Goal: Information Seeking & Learning: Learn about a topic

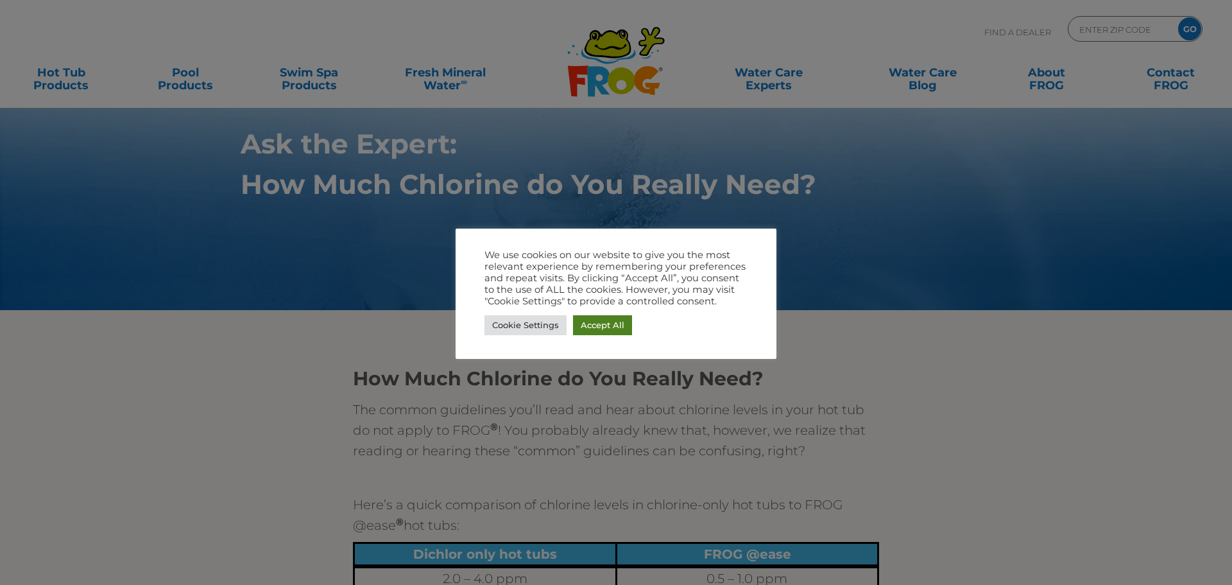
click at [608, 319] on link "Accept All" at bounding box center [602, 325] width 59 height 20
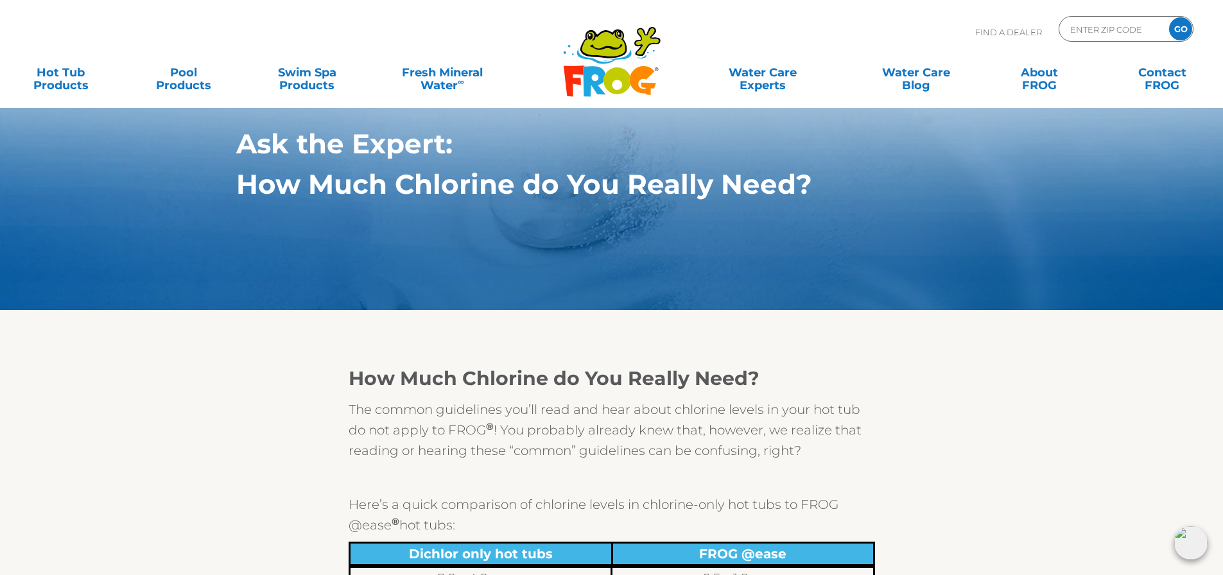
click at [1019, 88] on div "MENU MENU Hot Tub Products All Hot Tub Products All Hot Tub Products FROG @ease…" at bounding box center [611, 79] width 1197 height 39
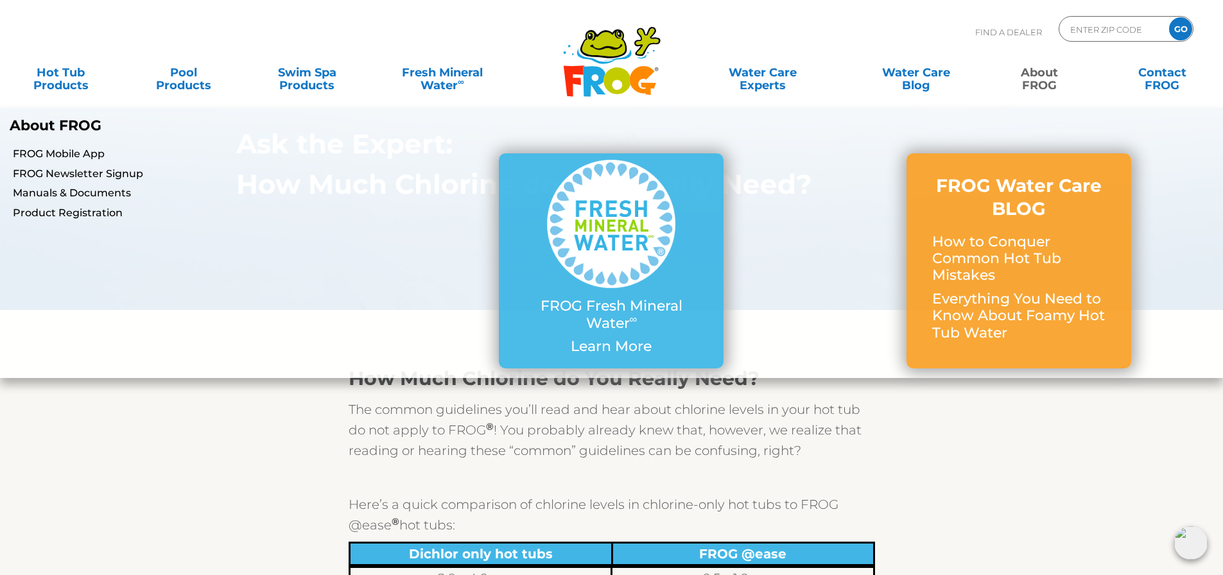
click at [1030, 79] on link "About FROG" at bounding box center [1039, 73] width 96 height 26
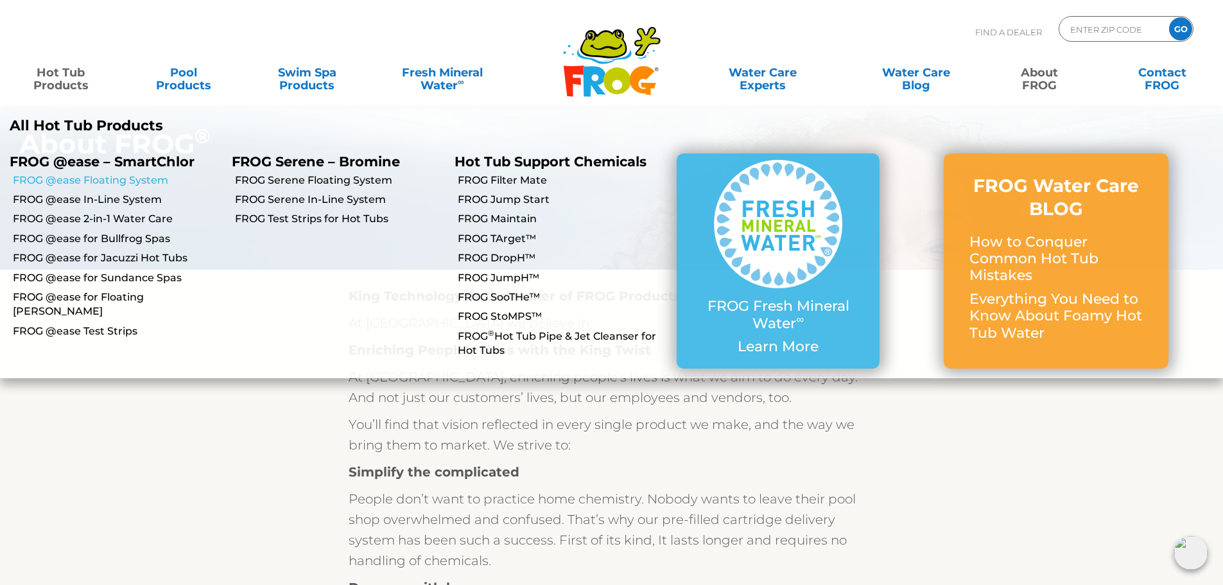
click at [104, 178] on link "FROG @ease Floating System" at bounding box center [117, 180] width 209 height 14
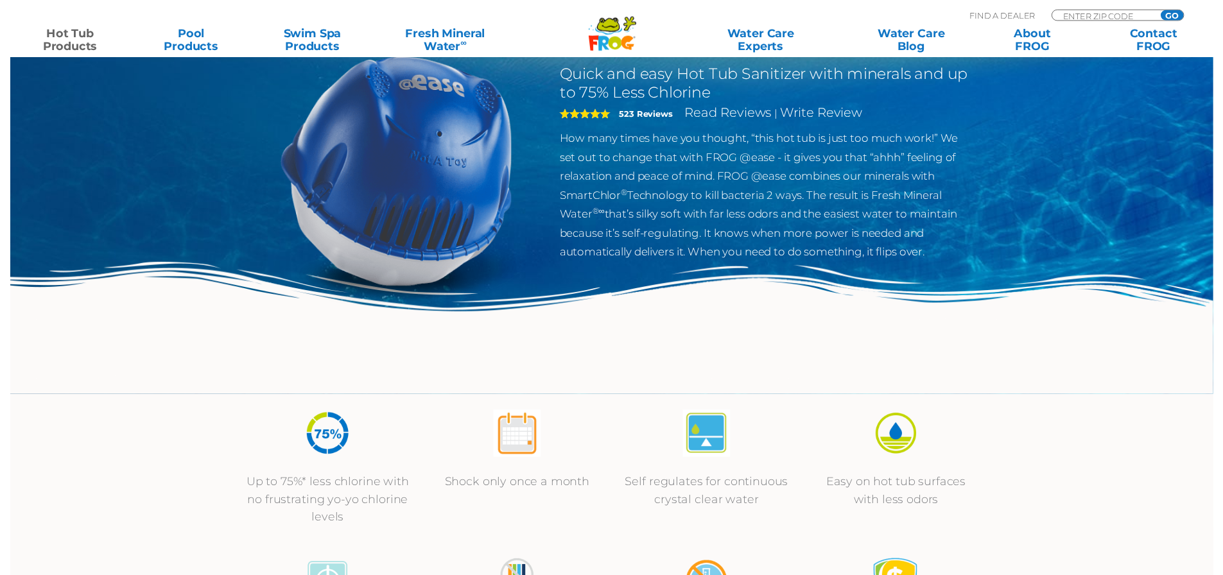
scroll to position [128, 0]
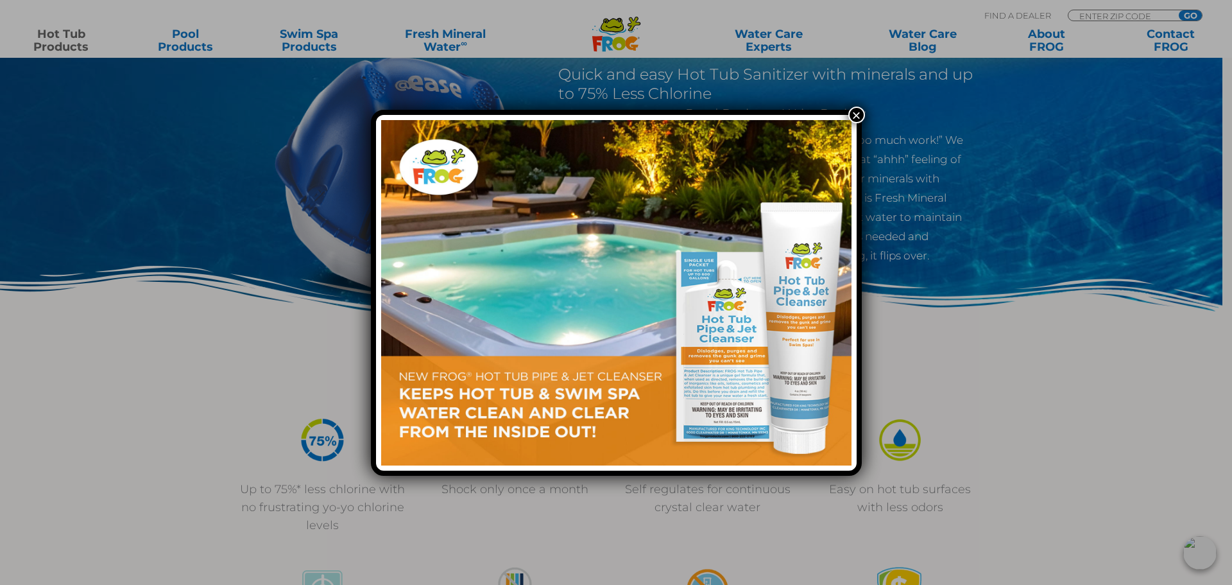
click at [861, 114] on button "×" at bounding box center [856, 115] width 17 height 17
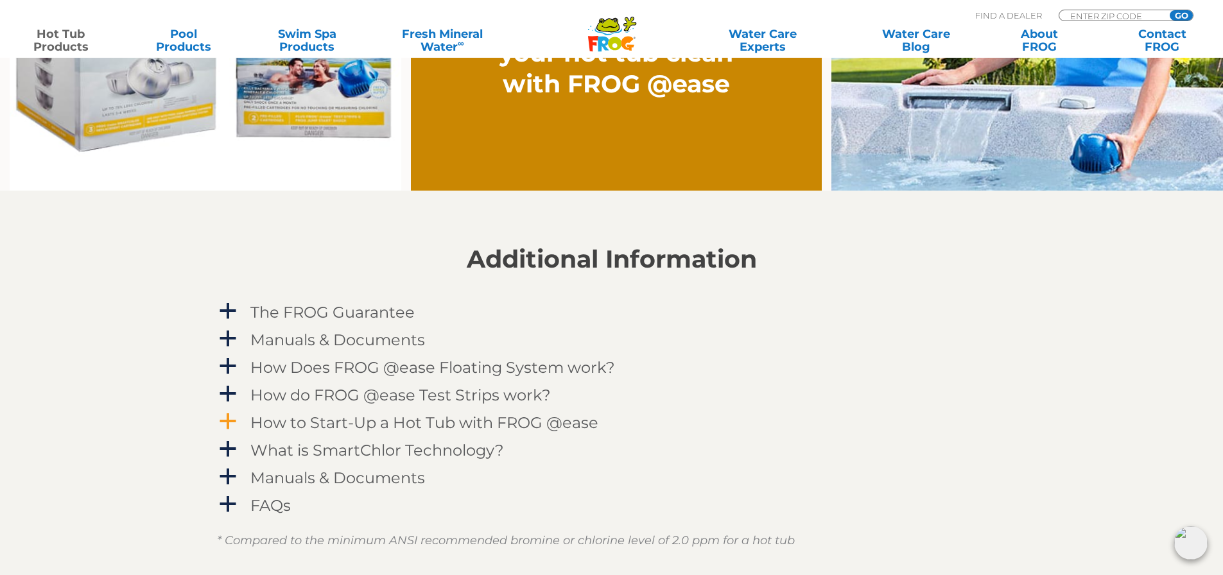
scroll to position [1219, 0]
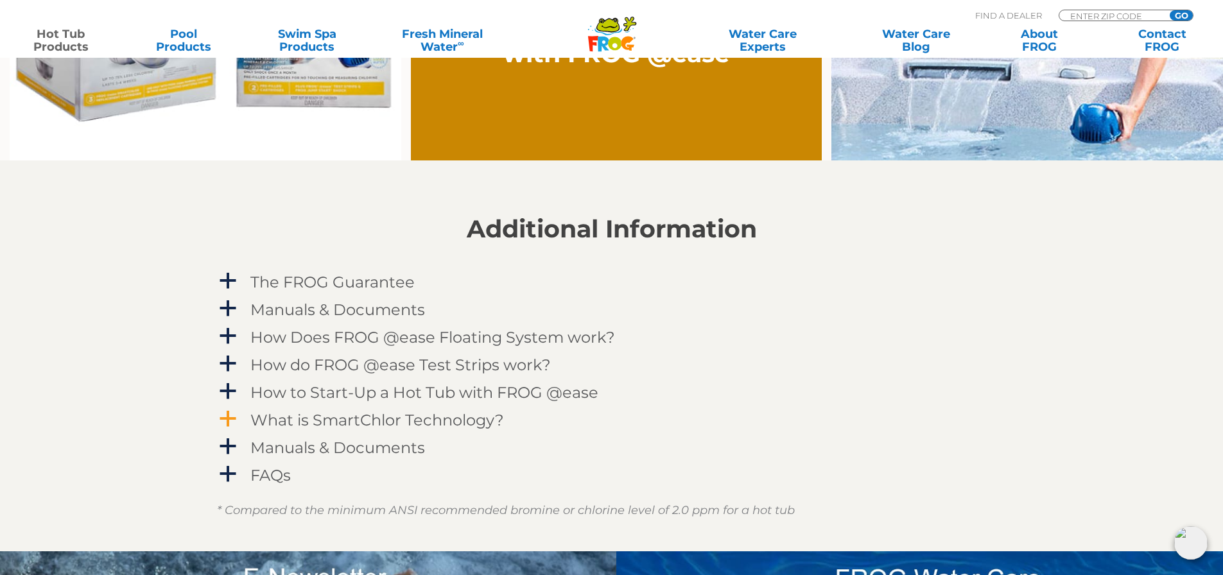
click at [248, 418] on div "What is SmartChlor Technology?" at bounding box center [582, 420] width 671 height 24
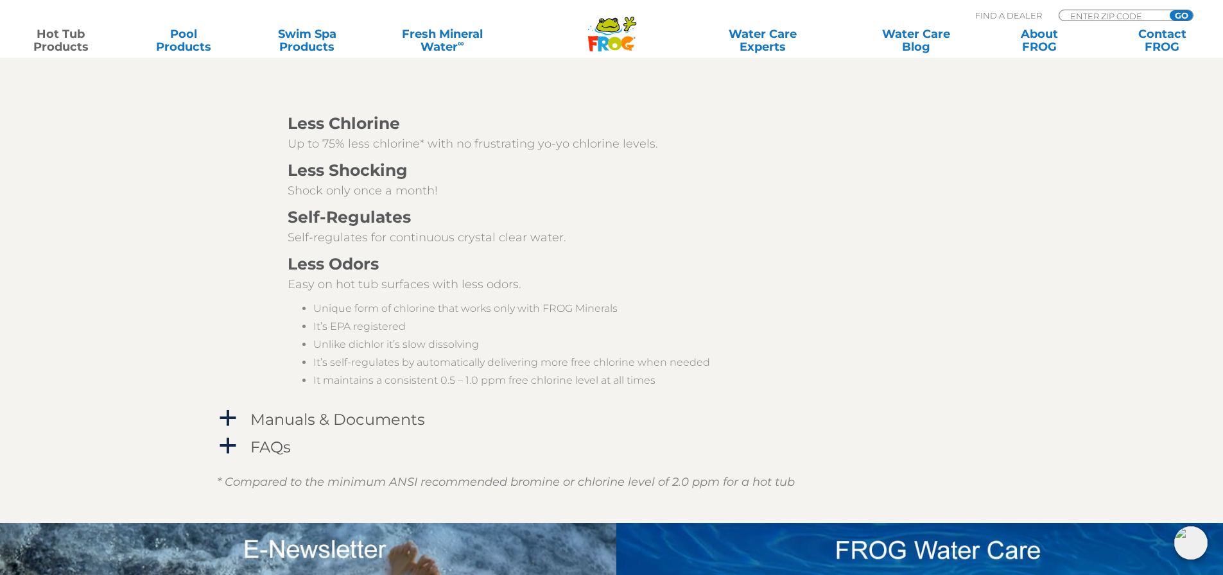
scroll to position [1797, 0]
